Goal: Obtain resource: Download file/media

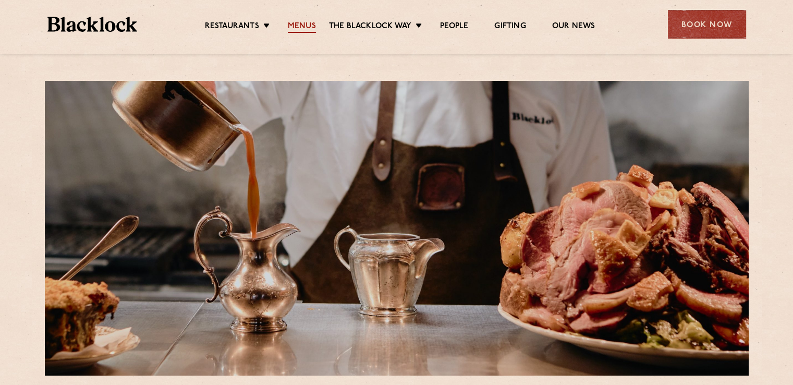
click at [297, 26] on link "Menus" at bounding box center [302, 26] width 28 height 11
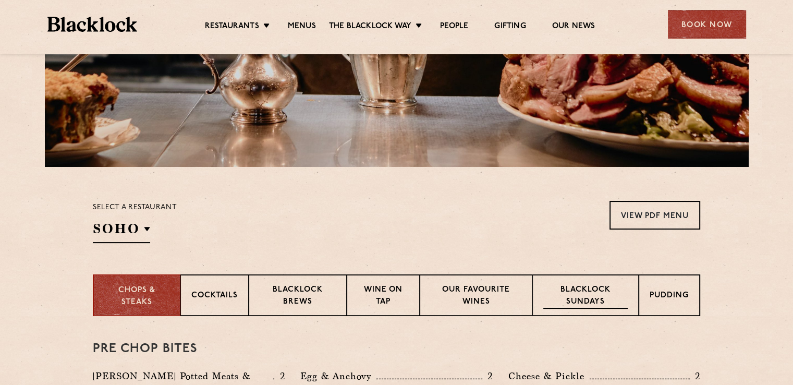
click at [579, 302] on p "Blacklock Sundays" at bounding box center [585, 296] width 84 height 25
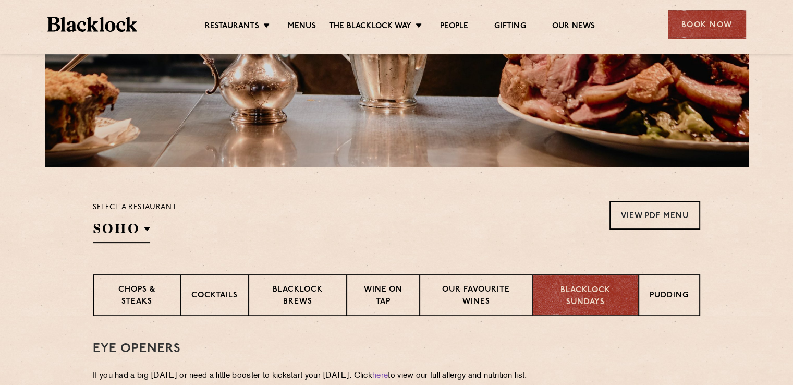
click at [578, 299] on p "Blacklock Sundays" at bounding box center [585, 296] width 84 height 23
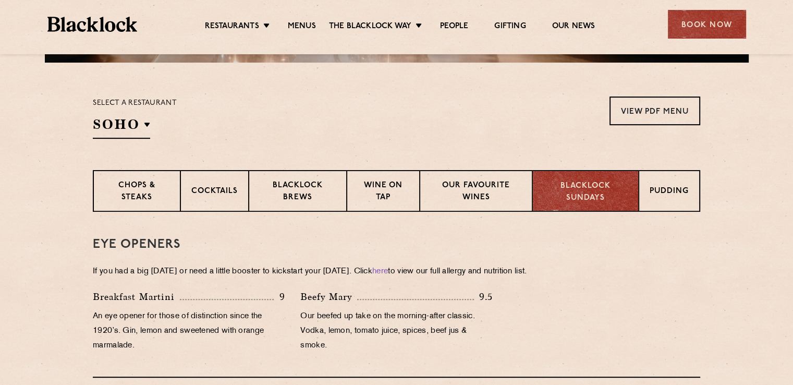
click at [581, 190] on p "Blacklock Sundays" at bounding box center [585, 191] width 84 height 23
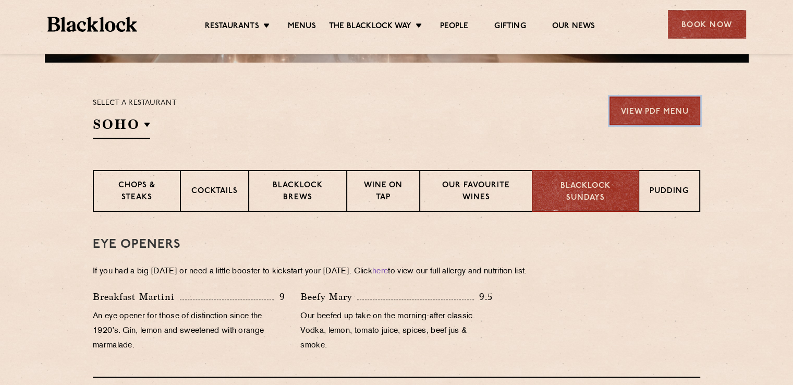
click at [644, 113] on link "View PDF Menu" at bounding box center [654, 110] width 91 height 29
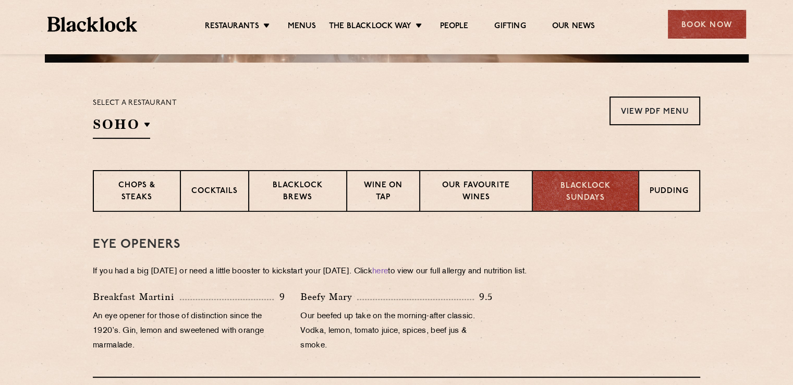
click at [573, 191] on p "Blacklock Sundays" at bounding box center [585, 191] width 84 height 23
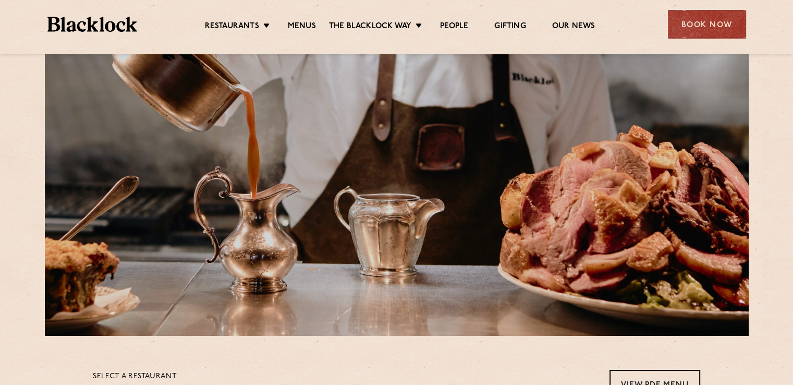
scroll to position [0, 0]
